Goal: Transaction & Acquisition: Book appointment/travel/reservation

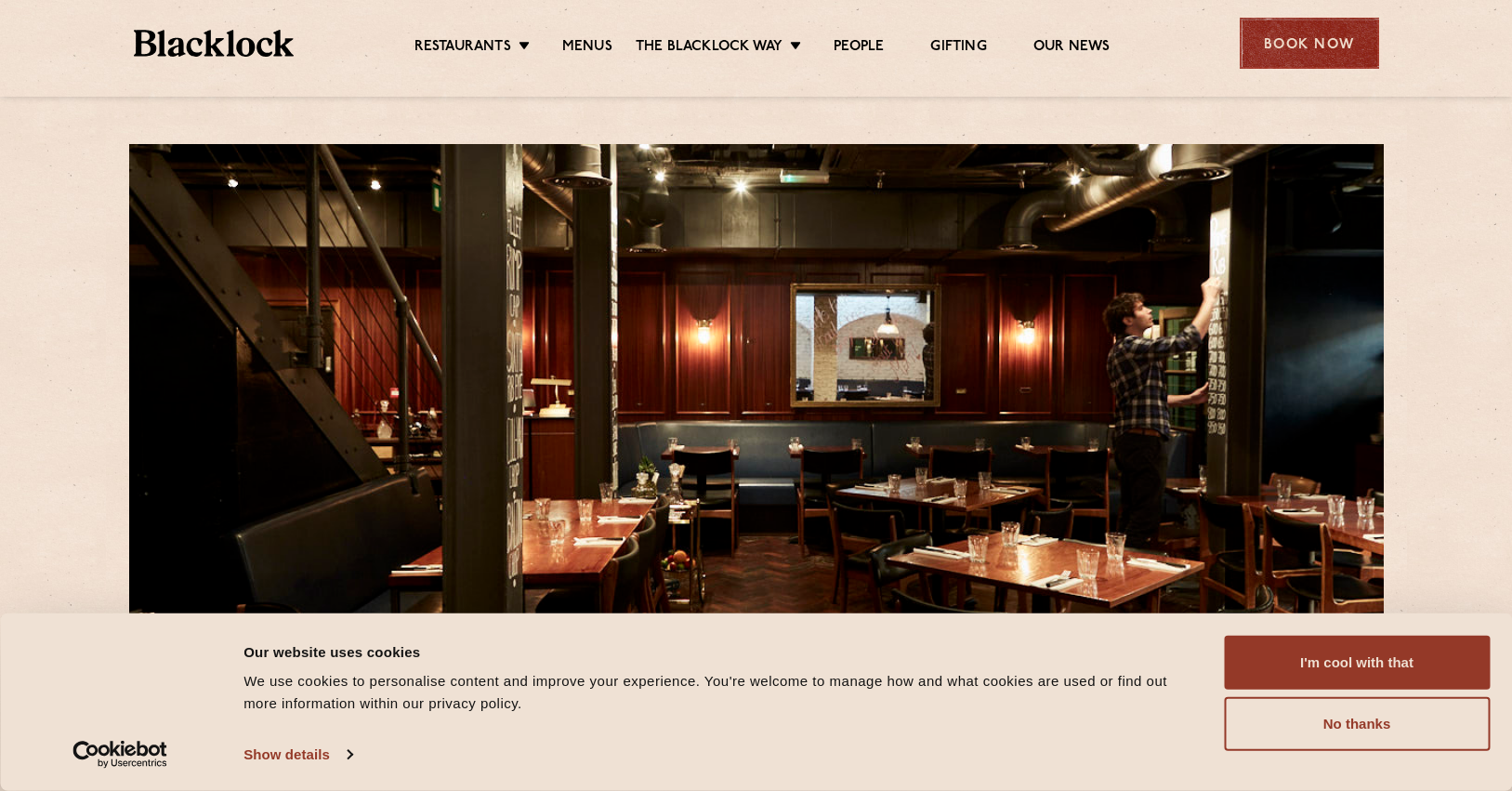
click at [1291, 47] on div "Book Now" at bounding box center [1309, 43] width 140 height 52
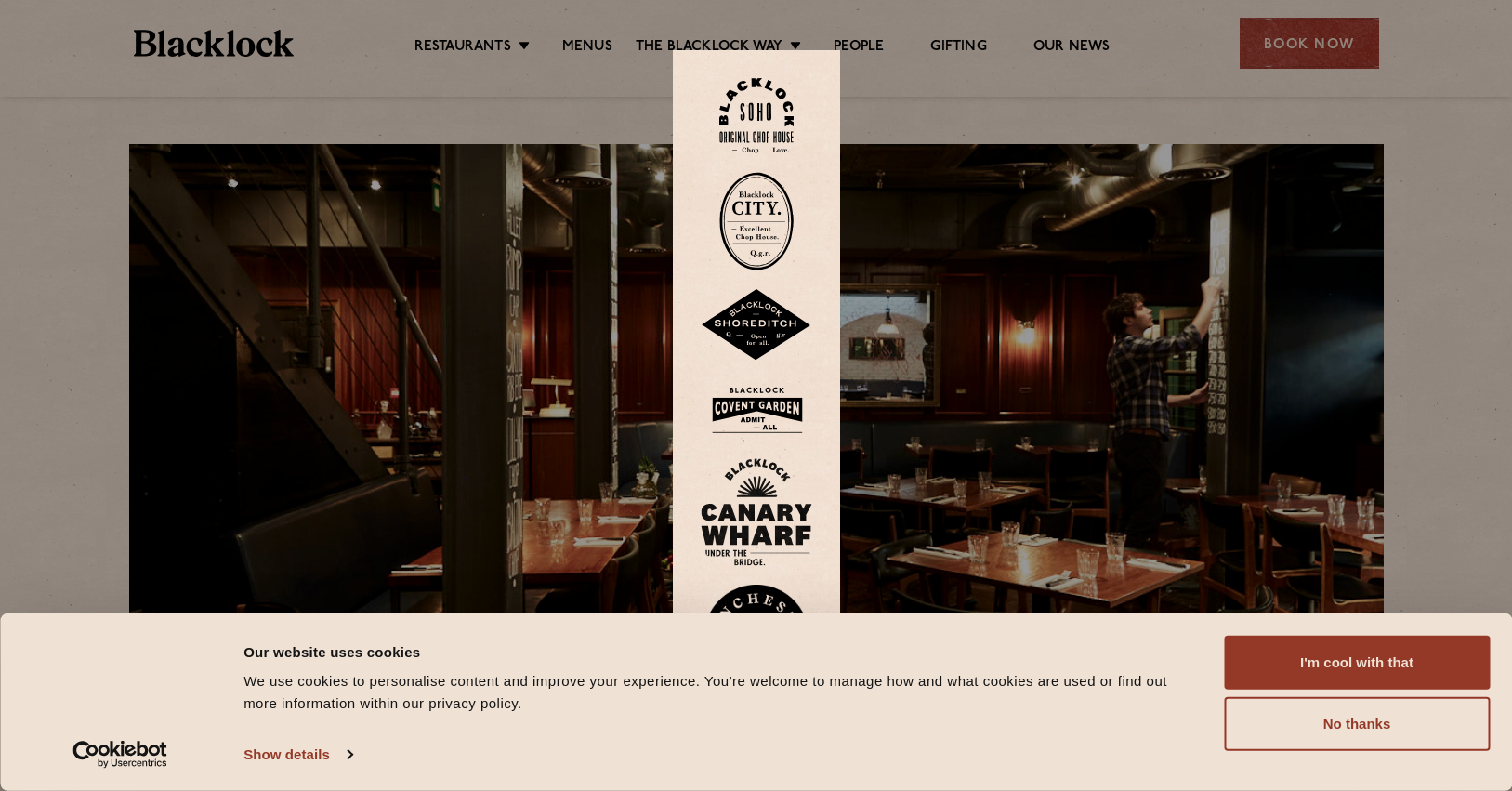
click at [755, 154] on img at bounding box center [756, 115] width 74 height 75
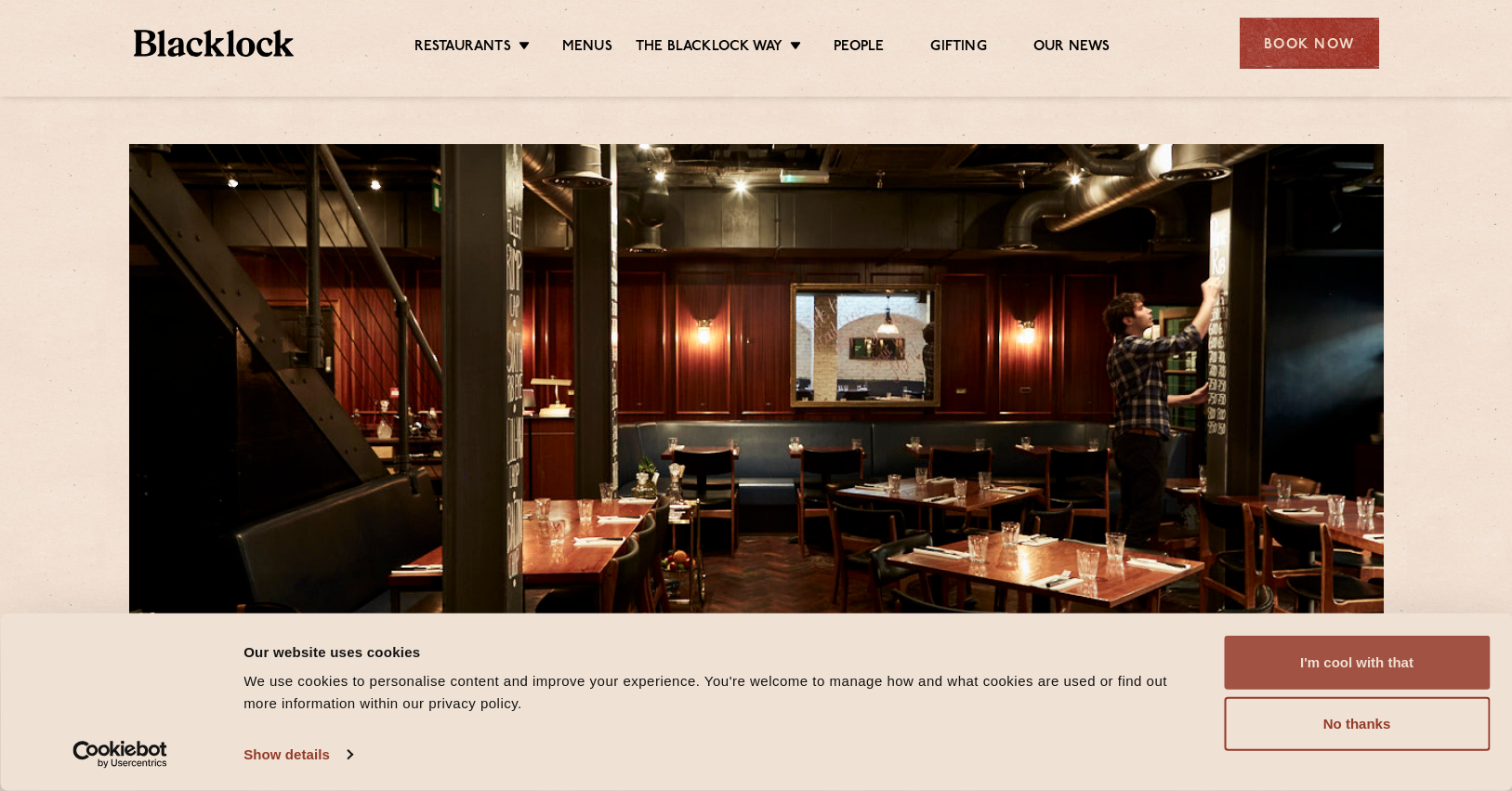
drag, startPoint x: 1401, startPoint y: 666, endPoint x: 1370, endPoint y: 674, distance: 32.0
click at [1401, 666] on button "I'm cool with that" at bounding box center [1355, 662] width 265 height 53
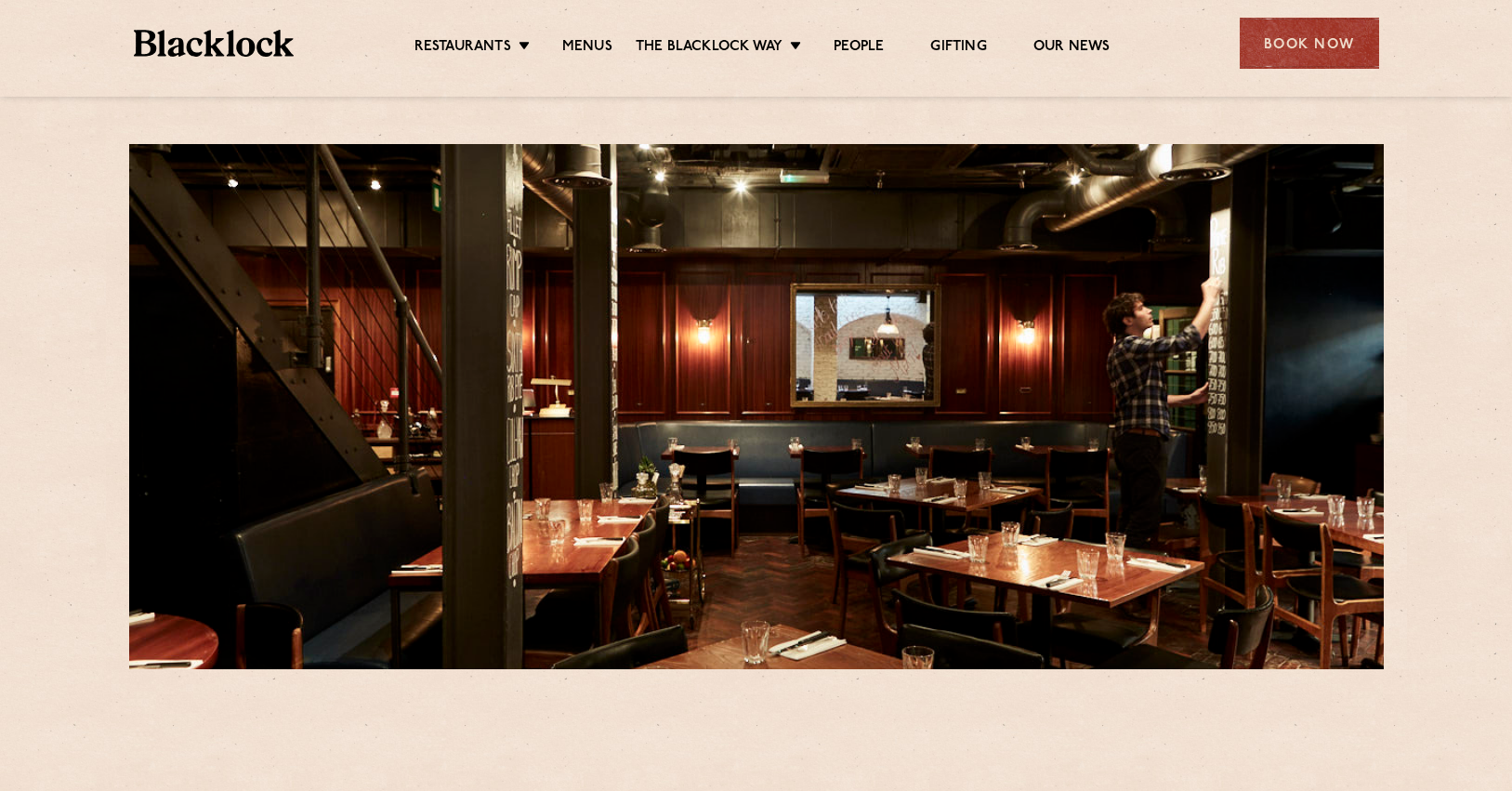
scroll to position [354, 0]
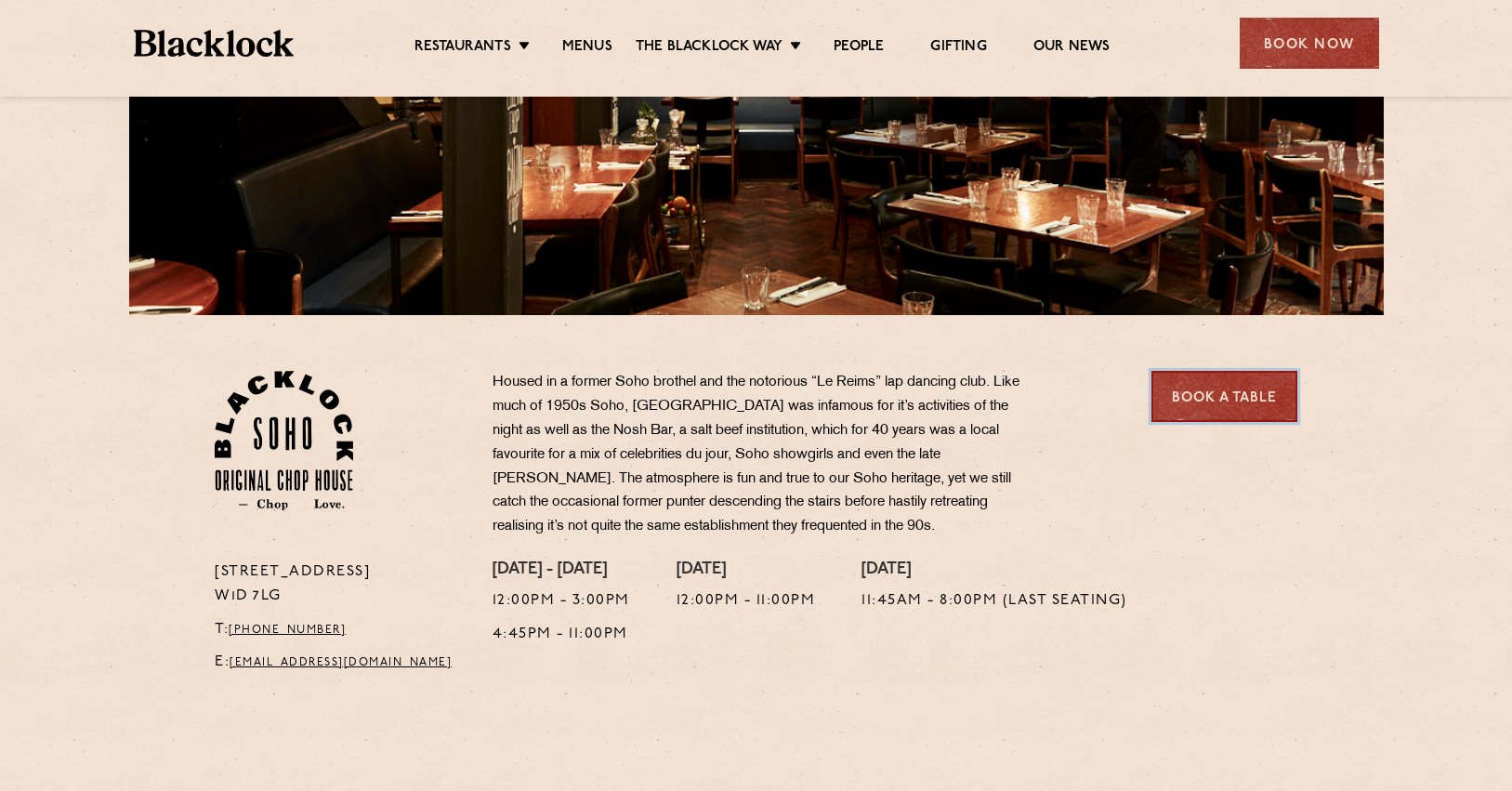
click at [1207, 398] on link "Book a Table" at bounding box center [1224, 396] width 146 height 52
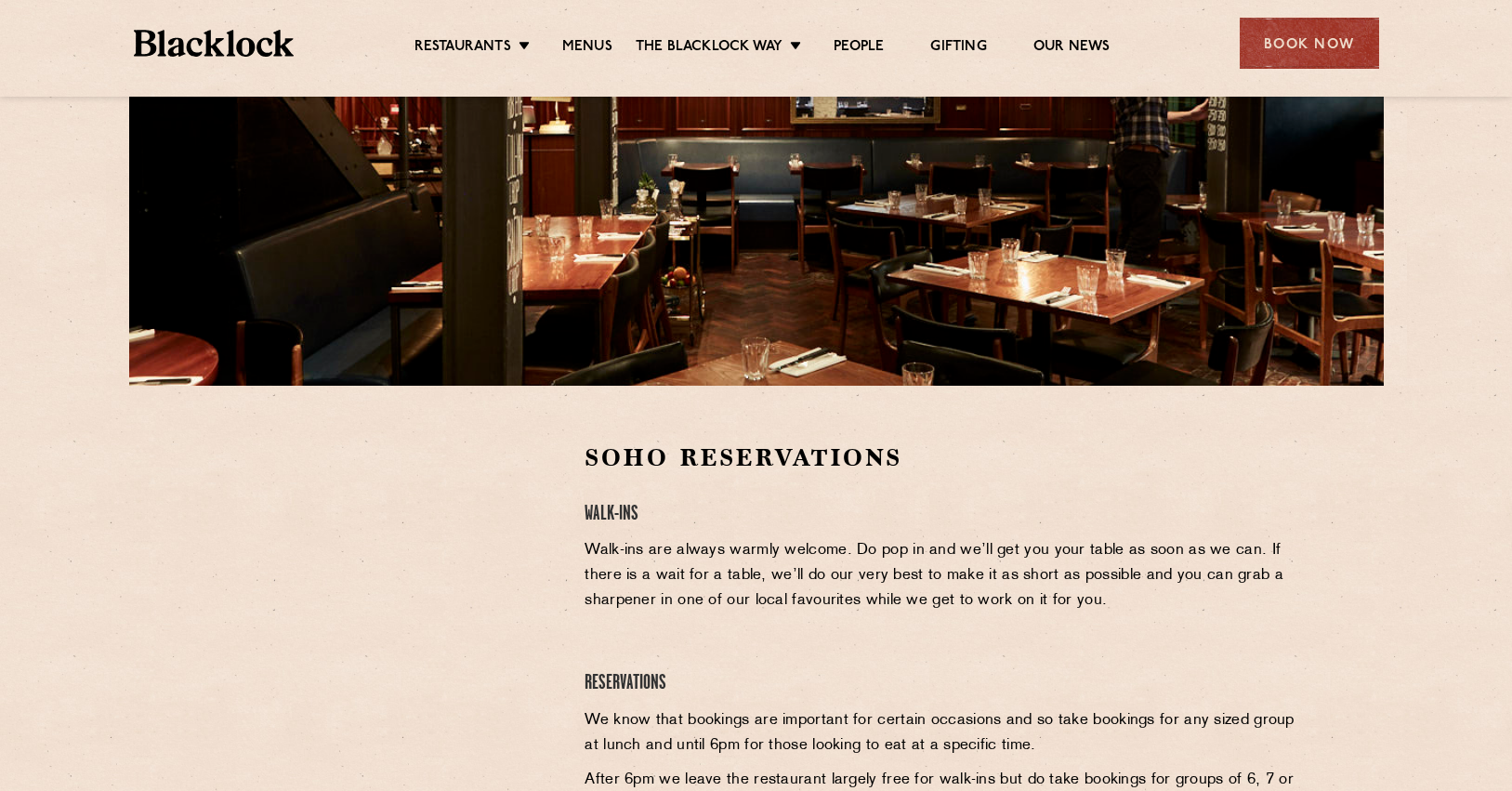
scroll to position [605, 0]
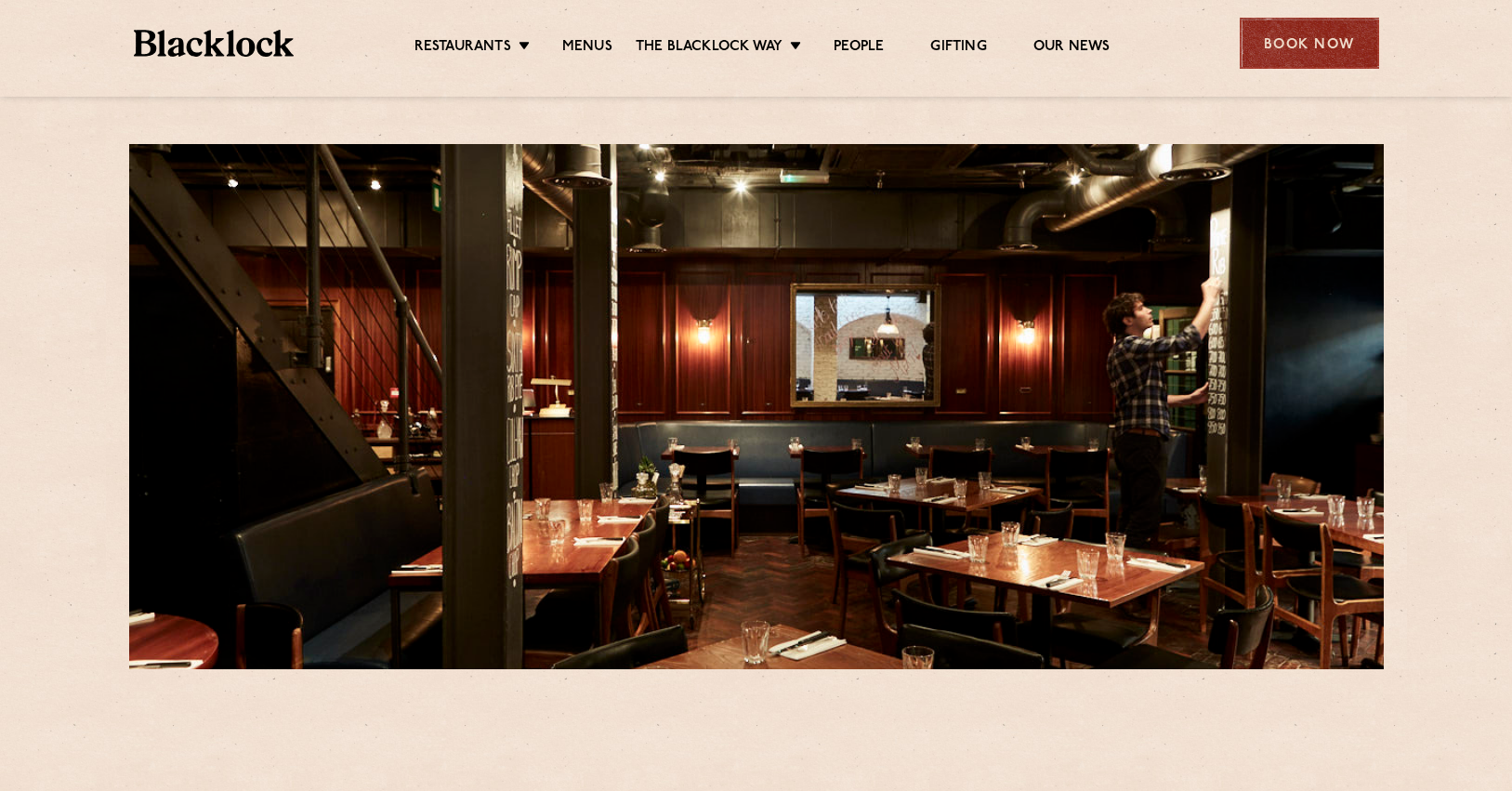
click at [1318, 37] on div "Book Now" at bounding box center [1309, 43] width 140 height 52
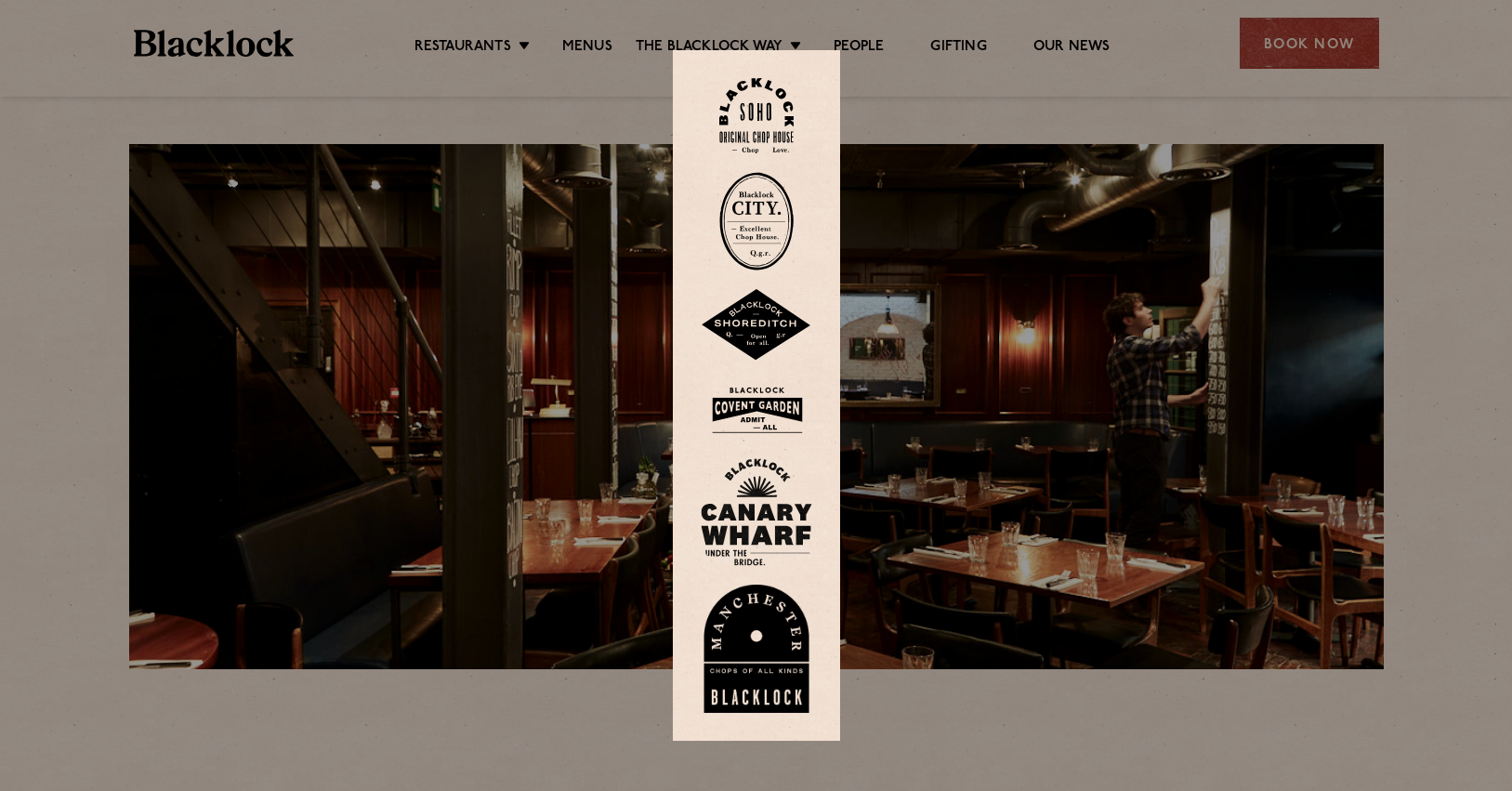
click at [1442, 280] on div at bounding box center [756, 396] width 1512 height 791
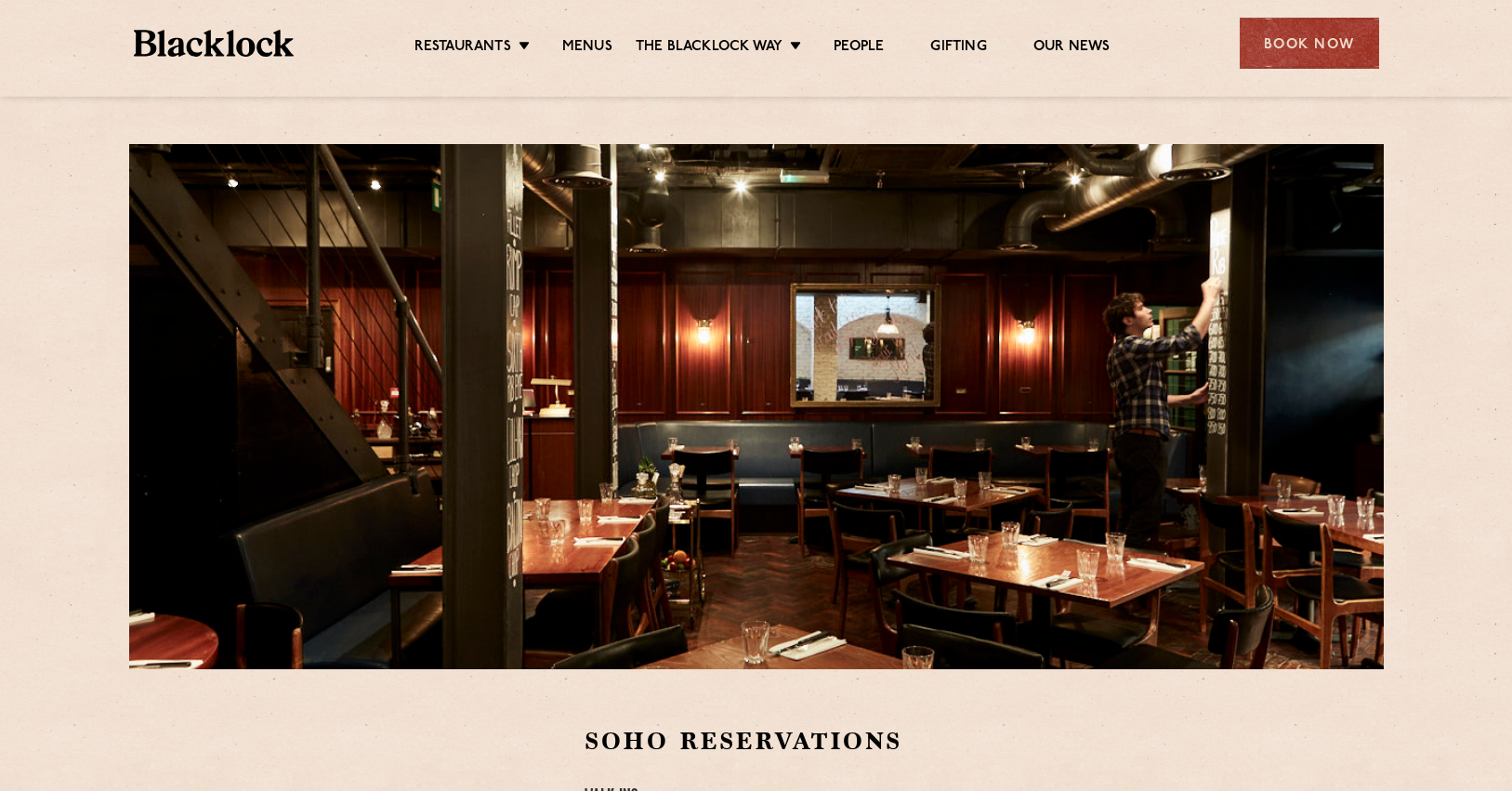
click at [236, 36] on img at bounding box center [214, 43] width 160 height 27
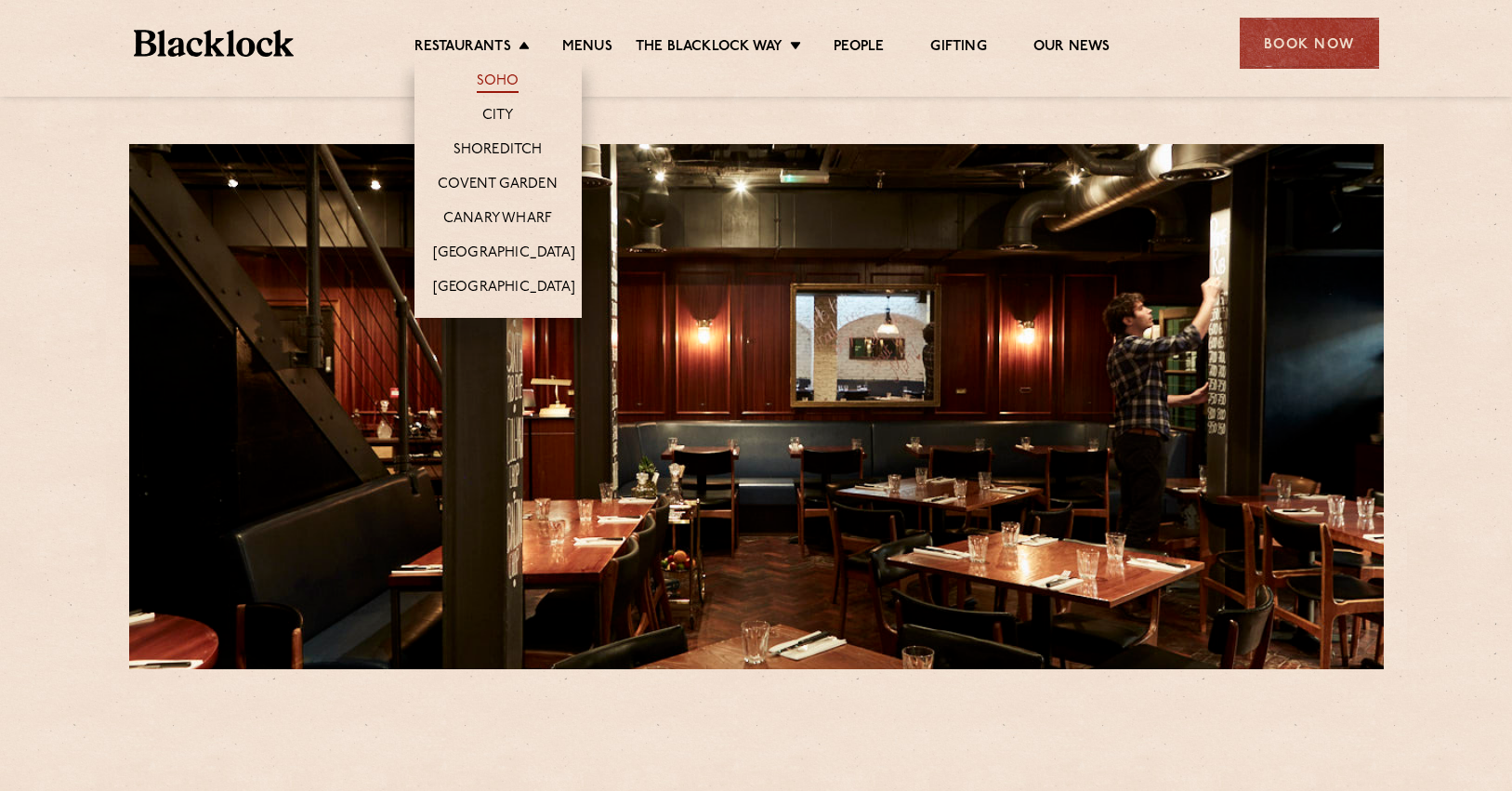
click at [510, 84] on link "Soho" at bounding box center [499, 82] width 43 height 21
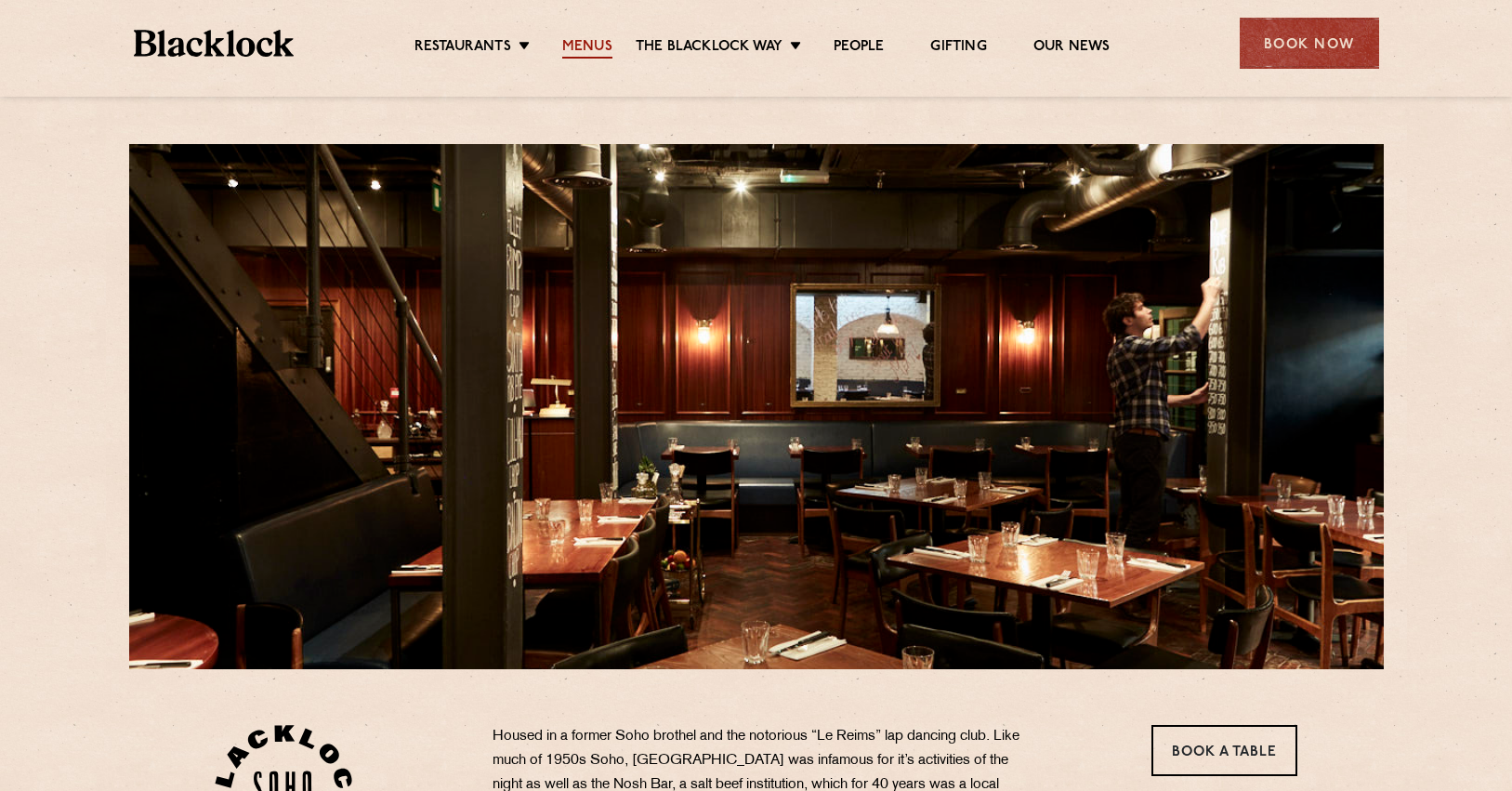
click at [602, 45] on link "Menus" at bounding box center [588, 49] width 51 height 21
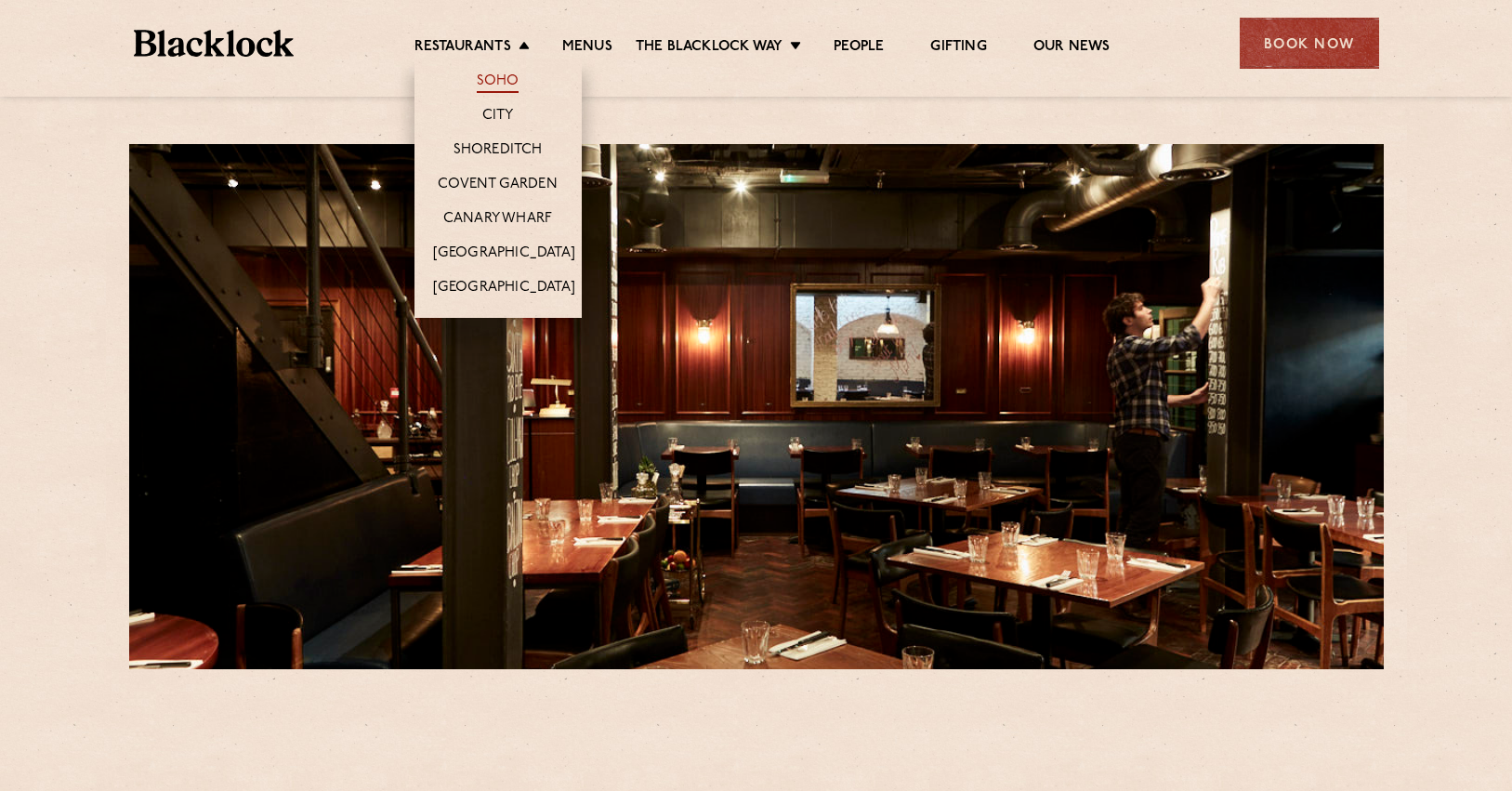
click at [513, 84] on link "Soho" at bounding box center [499, 82] width 43 height 21
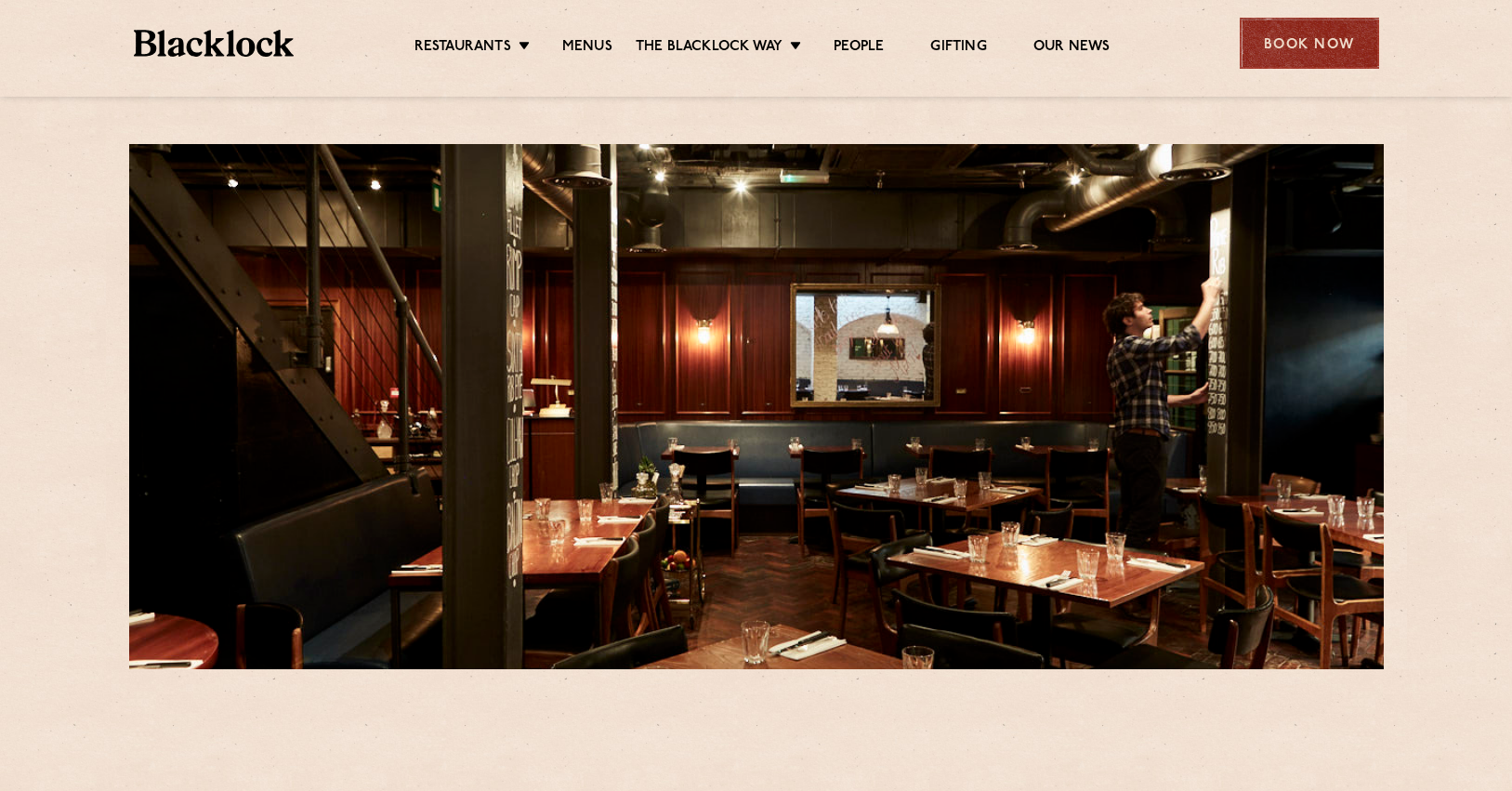
click at [1285, 48] on div "Book Now" at bounding box center [1309, 43] width 140 height 52
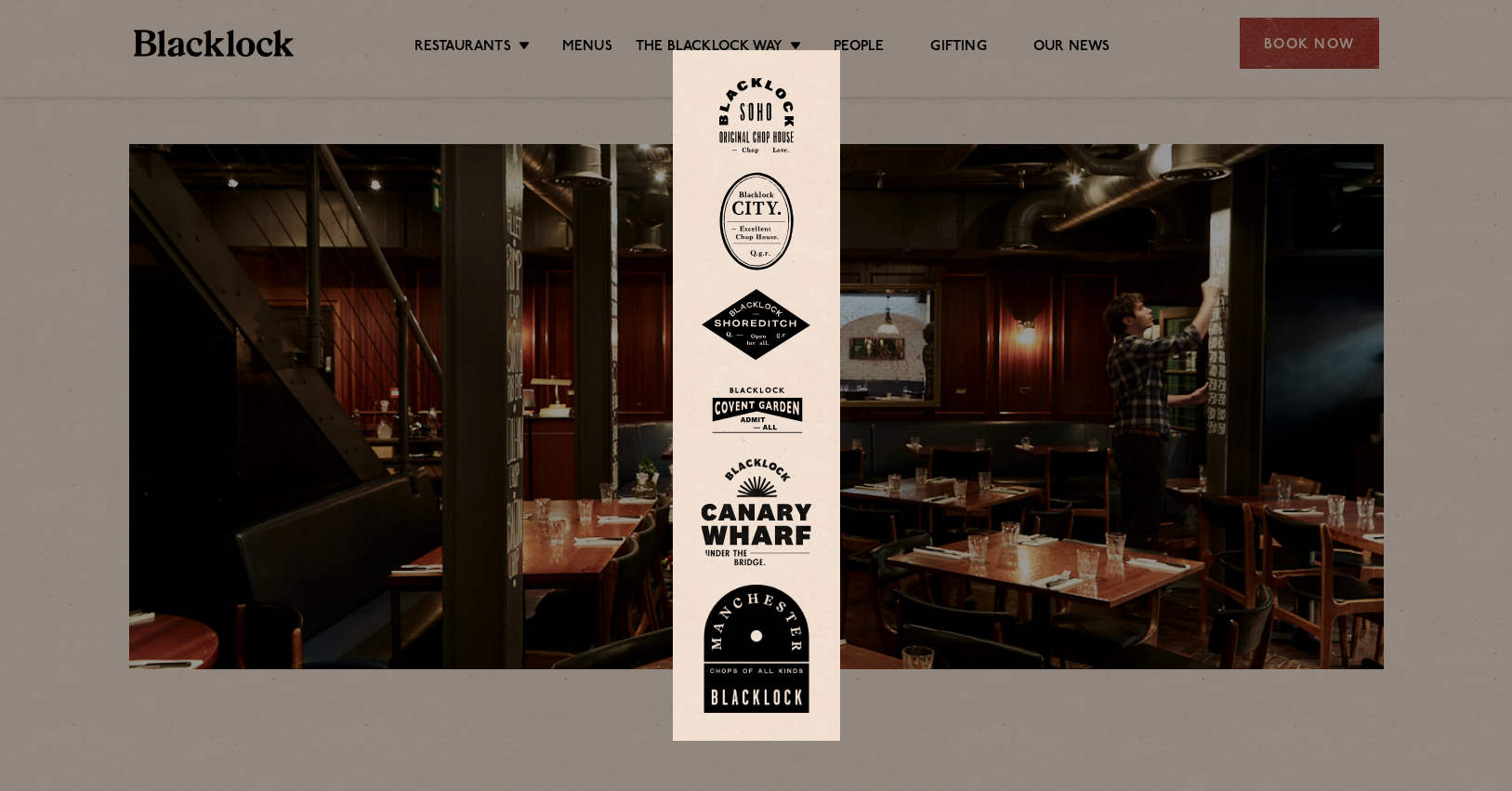
click at [1282, 359] on div at bounding box center [756, 396] width 1512 height 791
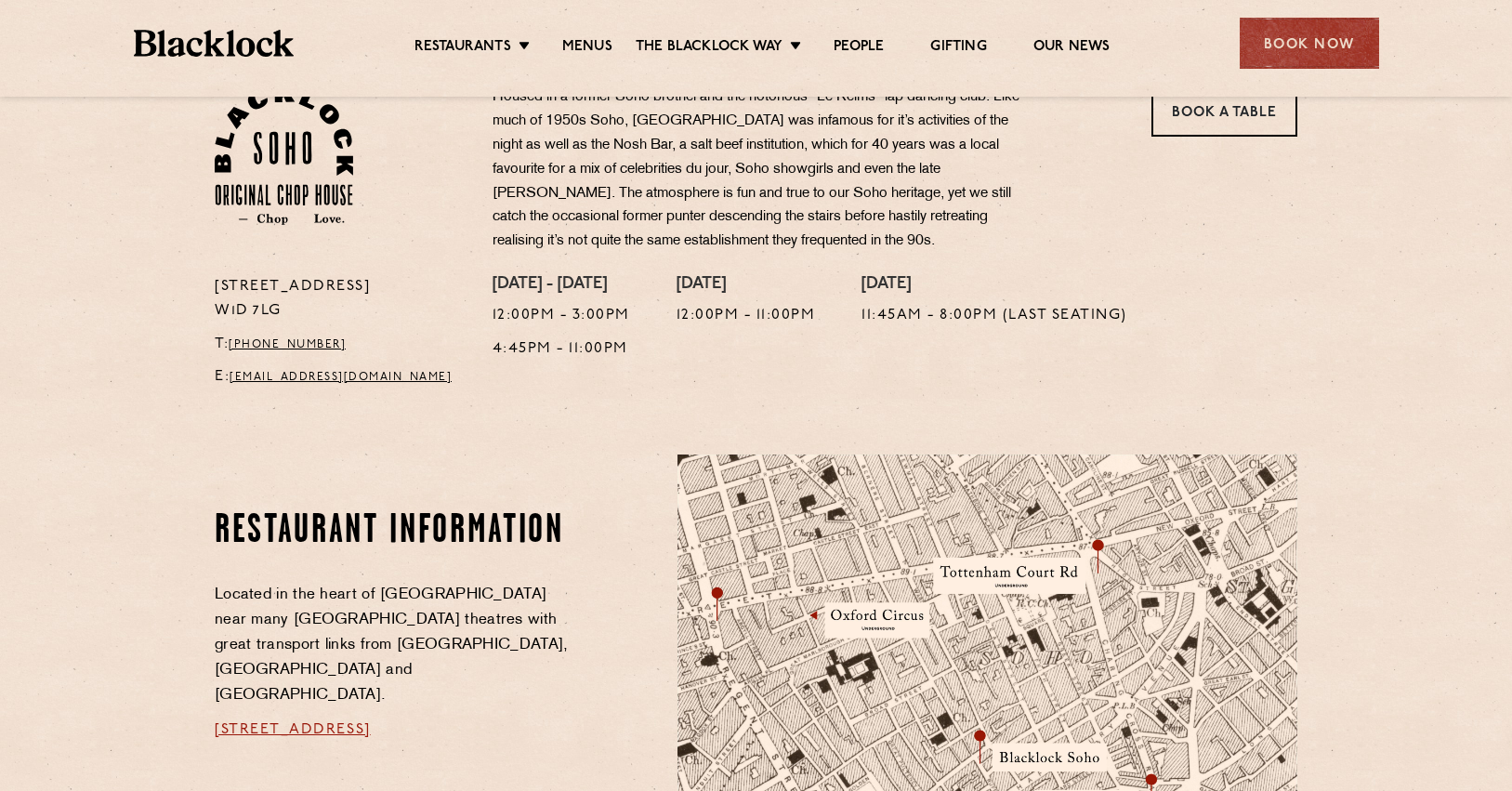
scroll to position [282, 0]
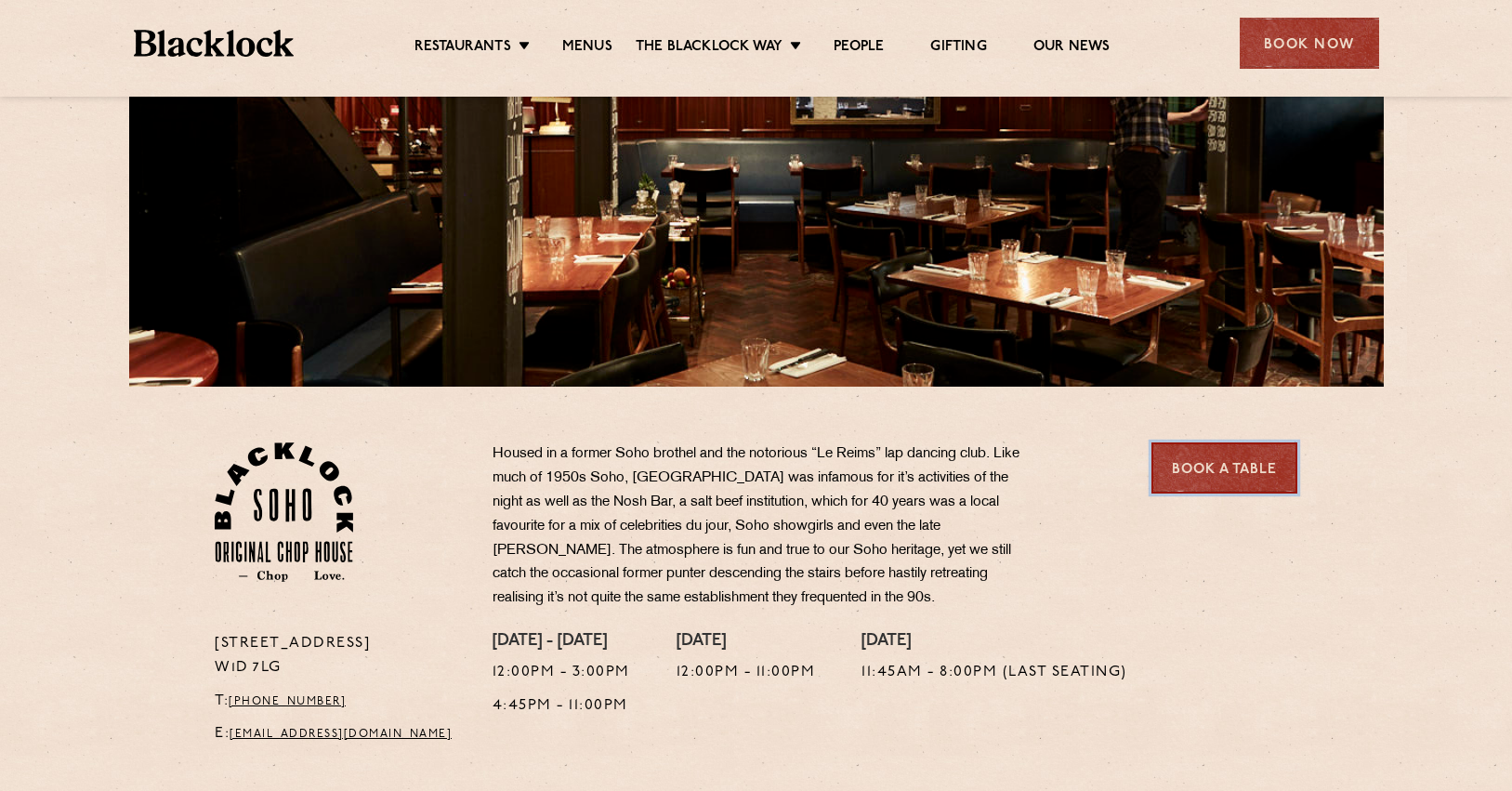
click at [1209, 455] on link "Book a Table" at bounding box center [1224, 468] width 146 height 52
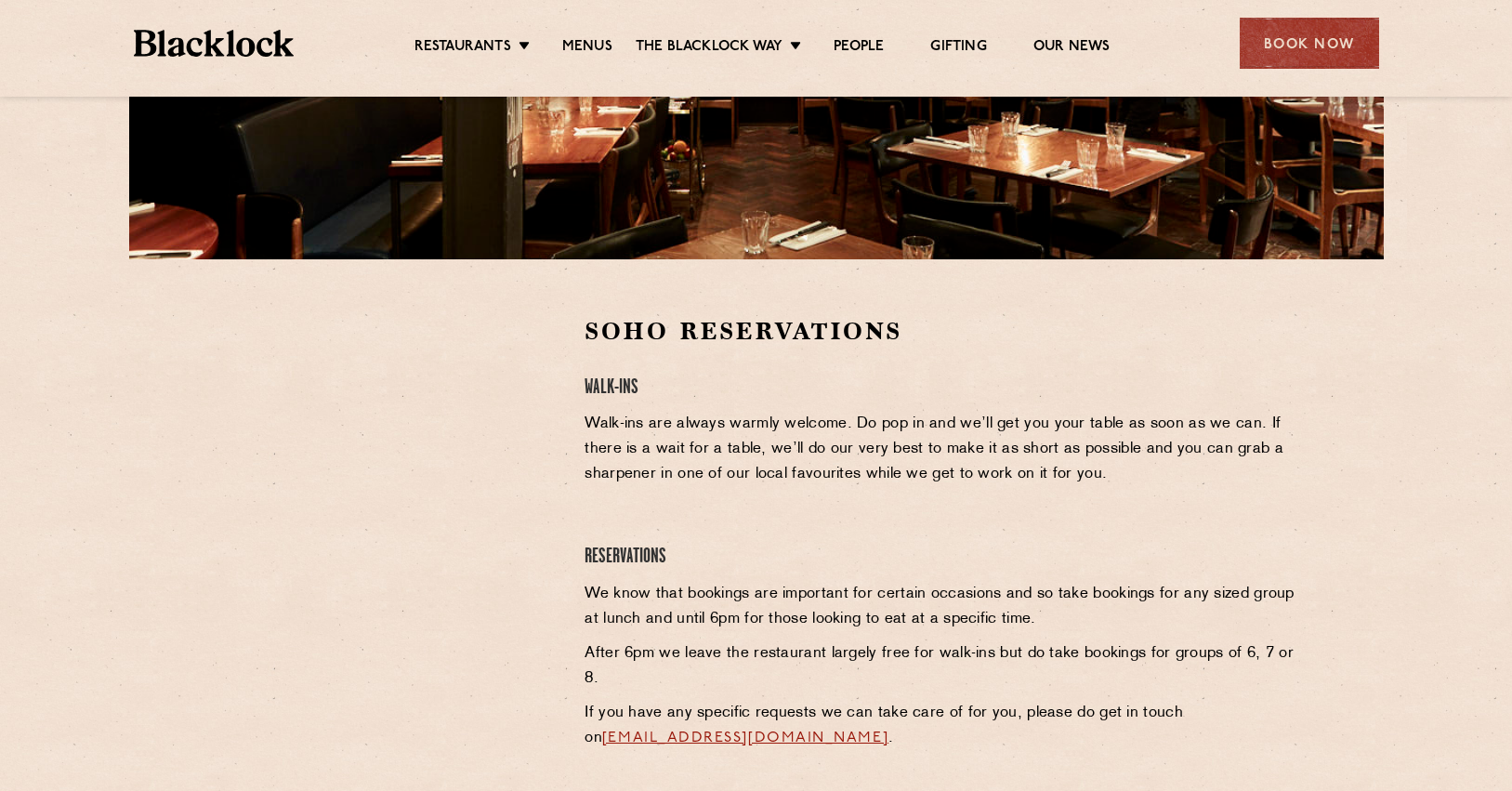
scroll to position [413, 0]
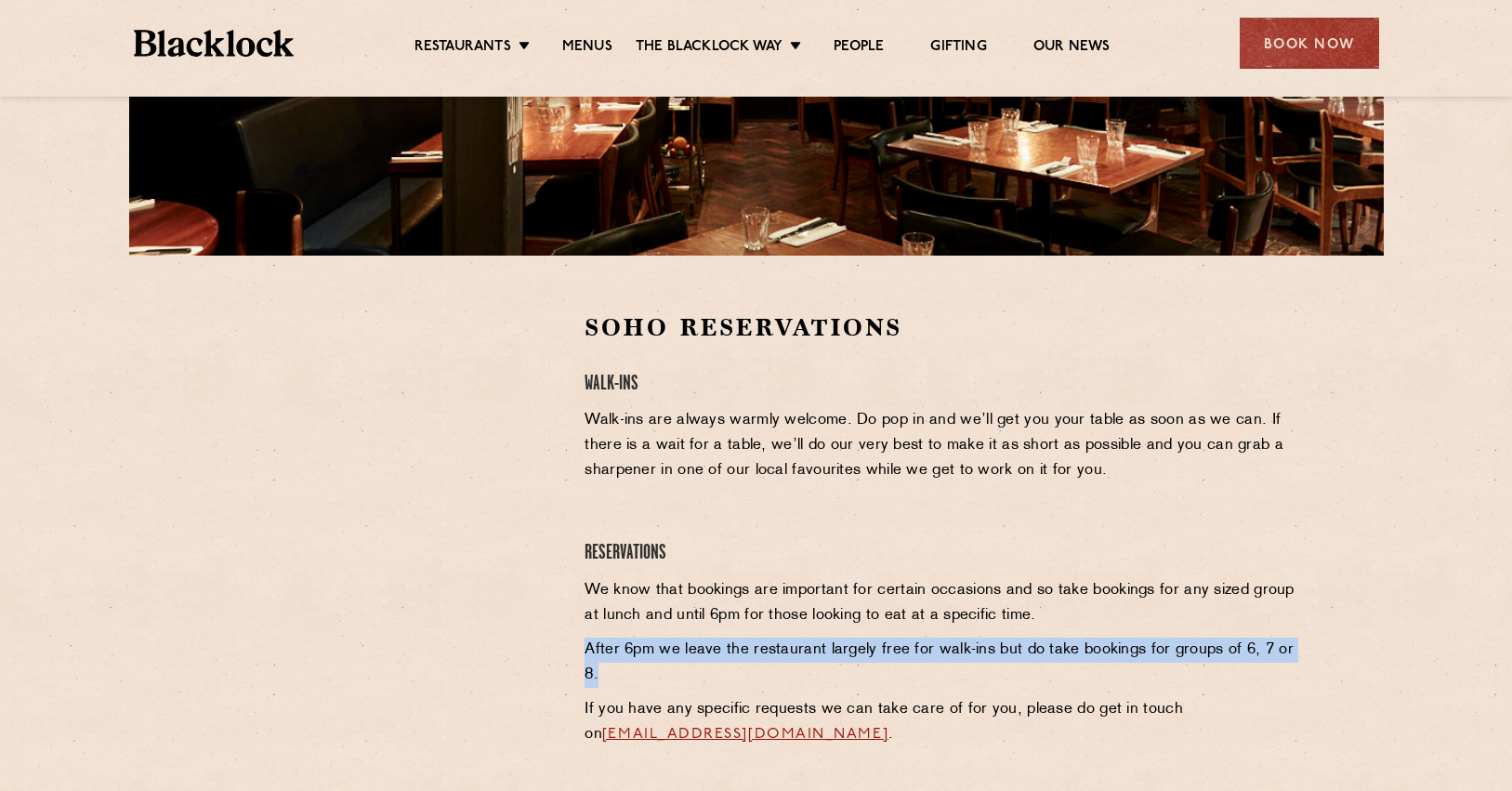
drag, startPoint x: 621, startPoint y: 674, endPoint x: 585, endPoint y: 656, distance: 40.2
click at [585, 656] on p "After 6pm we leave the restaurant largely free for walk-ins but do take booking…" at bounding box center [940, 663] width 712 height 51
